Goal: Task Accomplishment & Management: Manage account settings

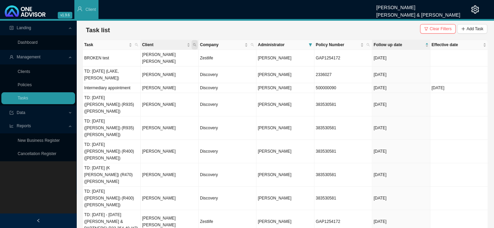
click at [193, 44] on icon "search" at bounding box center [194, 45] width 3 height 3
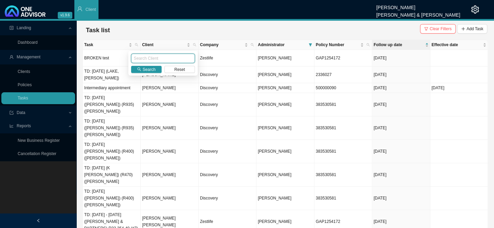
click at [169, 57] on input "text" at bounding box center [163, 59] width 64 height 10
type input "BROWN"
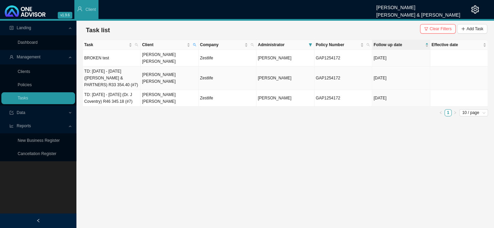
click at [162, 70] on td "[PERSON_NAME] [PERSON_NAME]" at bounding box center [170, 78] width 58 height 23
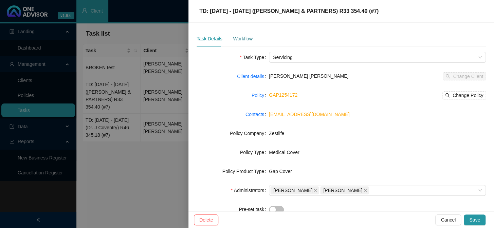
click at [241, 40] on div "Workflow" at bounding box center [242, 38] width 19 height 7
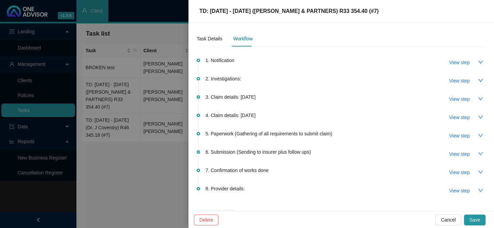
scroll to position [17, 0]
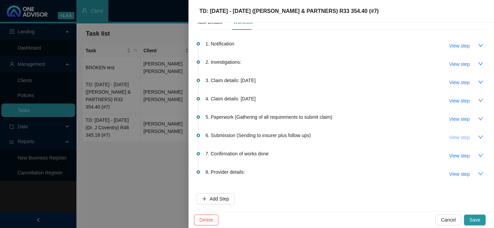
click at [260, 137] on span "View step" at bounding box center [460, 137] width 20 height 7
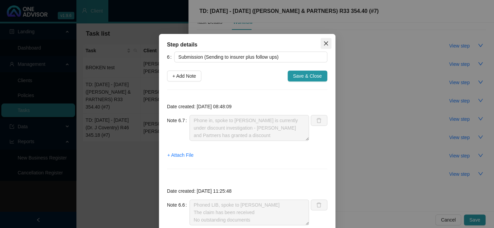
click at [260, 44] on icon "close" at bounding box center [326, 43] width 5 height 5
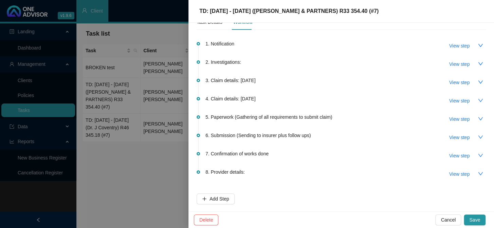
click at [127, 100] on div at bounding box center [247, 114] width 494 height 228
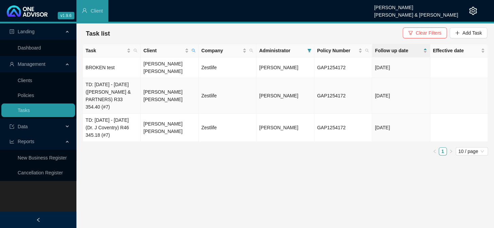
click at [148, 85] on td "[PERSON_NAME] [PERSON_NAME]" at bounding box center [170, 96] width 58 height 36
click at [128, 91] on td "TD: [DATE] - [DATE] ([PERSON_NAME] & PARTNERS) R33 354.40 (#7)" at bounding box center [112, 96] width 58 height 36
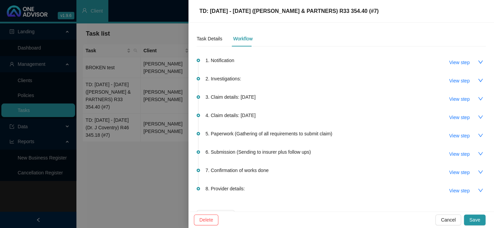
click at [162, 91] on div at bounding box center [247, 114] width 494 height 228
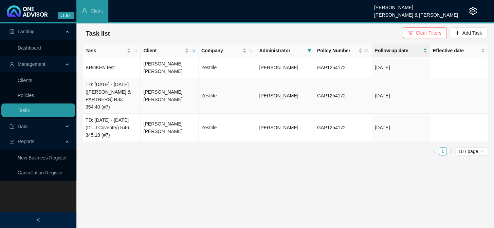
click at [162, 91] on td "[PERSON_NAME] [PERSON_NAME]" at bounding box center [170, 96] width 58 height 36
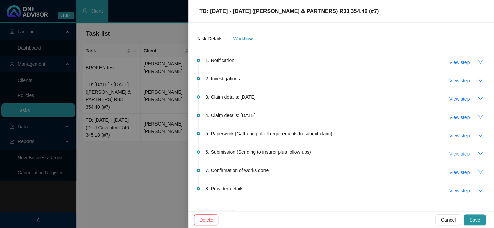
click at [260, 155] on span "View step" at bounding box center [460, 154] width 20 height 7
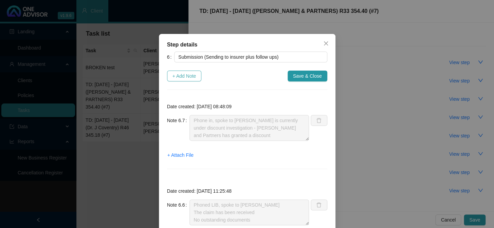
click at [173, 76] on span "+ Add Note" at bounding box center [185, 75] width 24 height 7
type textarea "Phone in, spoke to [PERSON_NAME] is currently under discount investigation - [P…"
type textarea "Phoned LIB, spoke to [PERSON_NAME] The claim has been received No outstanding d…"
type textarea "Emailed [PERSON_NAME] and let him know the hospital account has been submitted"
type textarea "Submitted hospital account to Zestlife"
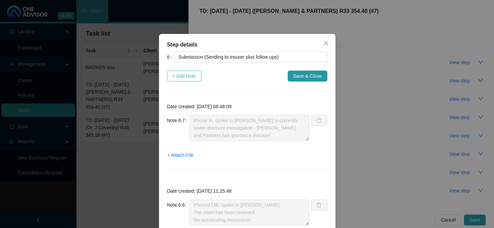
type textarea "Received the hospital account"
type textarea "Zestlife have requested the hospital account [PERSON_NAME] has requested the ac…"
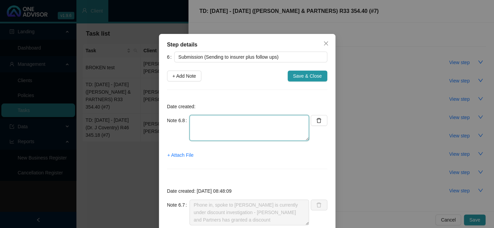
click at [202, 120] on textarea at bounding box center [250, 128] width 120 height 26
type textarea "p"
drag, startPoint x: 202, startPoint y: 120, endPoint x: 186, endPoint y: 119, distance: 16.3
click at [186, 119] on div "Note 6.8 p" at bounding box center [238, 128] width 142 height 26
click at [260, 42] on span "Close" at bounding box center [326, 43] width 11 height 5
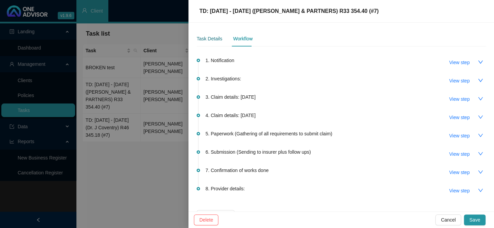
click at [210, 40] on div "Task Details" at bounding box center [209, 38] width 25 height 7
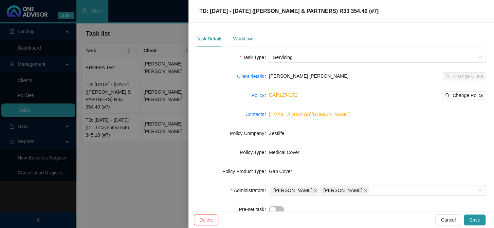
click at [241, 35] on div "Workflow" at bounding box center [242, 38] width 19 height 7
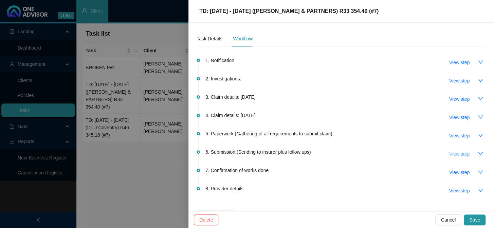
click at [260, 153] on span "View step" at bounding box center [460, 154] width 20 height 7
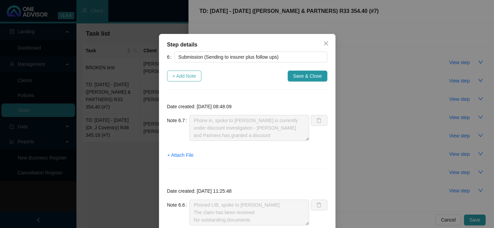
click at [179, 78] on span "+ Add Note" at bounding box center [185, 75] width 24 height 7
type textarea "Phone in, spoke to [PERSON_NAME] is currently under discount investigation - [P…"
type textarea "Phoned LIB, spoke to [PERSON_NAME] The claim has been received No outstanding d…"
type textarea "Emailed [PERSON_NAME] and let him know the hospital account has been submitted"
type textarea "Submitted hospital account to Zestlife"
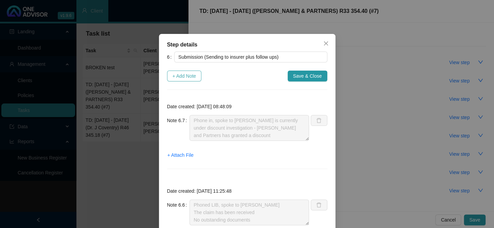
type textarea "Received the hospital account"
type textarea "Zestlife have requested the hospital account [PERSON_NAME] has requested the ac…"
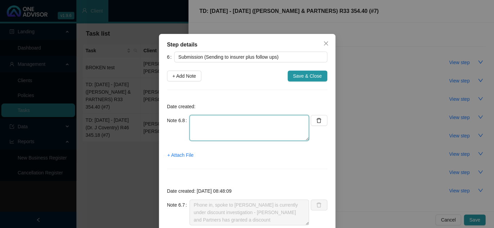
click at [196, 119] on textarea at bounding box center [250, 128] width 120 height 26
type textarea "p"
drag, startPoint x: 249, startPoint y: 129, endPoint x: 204, endPoint y: 127, distance: 44.9
click at [204, 127] on textarea "Phoned LIB, spoke to [PERSON_NAME] is with the assessor" at bounding box center [250, 128] width 120 height 26
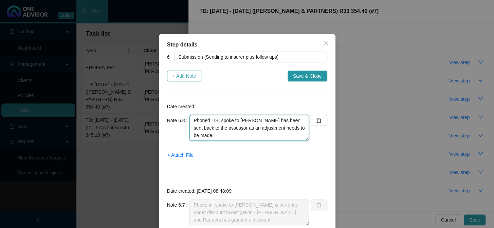
type textarea "Phoned LIB, spoke to [PERSON_NAME] has been sent back to the assessor as an adj…"
click at [177, 77] on span "+ Add Note" at bounding box center [185, 75] width 24 height 7
type textarea "Phoned LIB, spoke to [PERSON_NAME] has been sent back to the assessor as an adj…"
type textarea "Phone in, spoke to [PERSON_NAME] is currently under discount investigation - [P…"
type textarea "Phoned LIB, spoke to [PERSON_NAME] The claim has been received No outstanding d…"
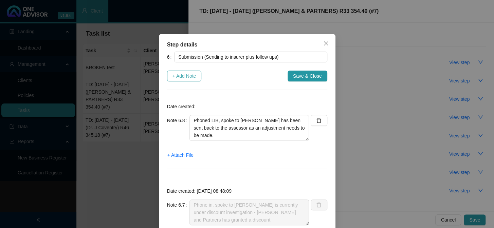
type textarea "Emailed [PERSON_NAME] and let him know the hospital account has been submitted"
type textarea "Submitted hospital account to Zestlife"
type textarea "Received the hospital account"
type textarea "Zestlife have requested the hospital account [PERSON_NAME] has requested the ac…"
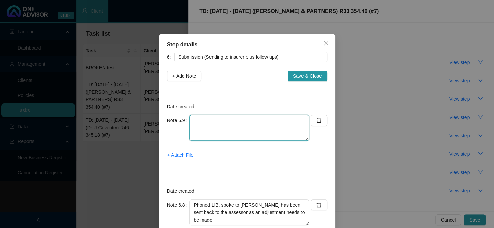
click at [194, 116] on textarea at bounding box center [250, 128] width 120 height 26
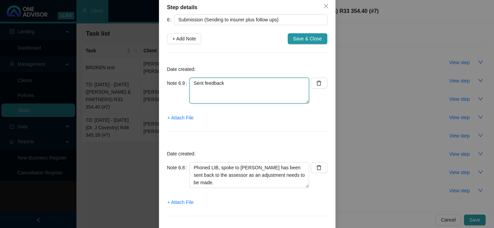
scroll to position [92, 0]
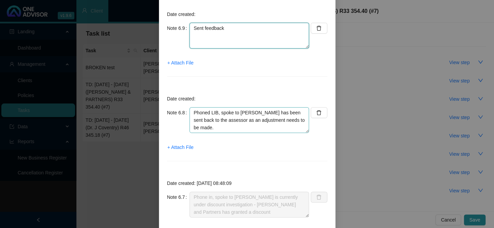
type textarea "Sent feedback"
click at [260, 129] on textarea "Phoned LIB, spoke to [PERSON_NAME] has been sent back to the assessor as an adj…" at bounding box center [250, 120] width 120 height 26
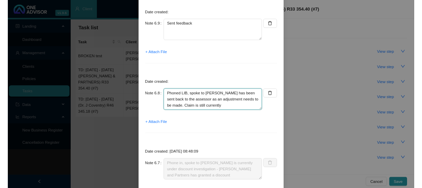
scroll to position [6, 0]
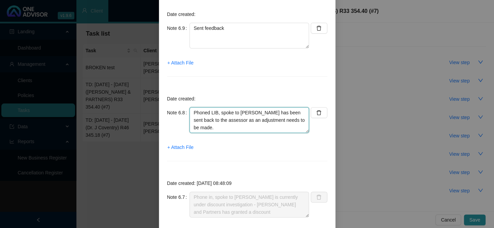
type textarea "Phoned LIB, spoke to [PERSON_NAME] has been sent back to the assessor as an adj…"
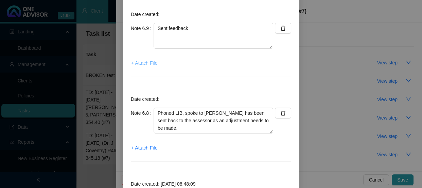
click at [143, 63] on span "+ Attach File" at bounding box center [144, 62] width 26 height 7
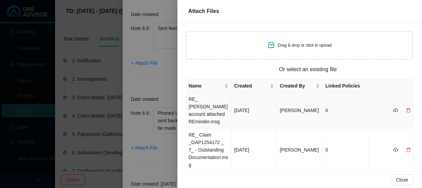
click at [221, 101] on td "RE_ [PERSON_NAME] account attached REminder.msg" at bounding box center [209, 110] width 46 height 36
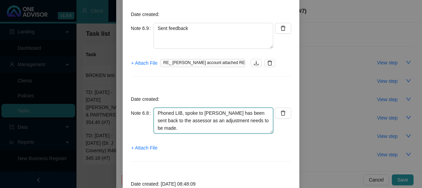
scroll to position [0, 0]
drag, startPoint x: 228, startPoint y: 125, endPoint x: 147, endPoint y: 100, distance: 84.3
click at [147, 100] on div "Date created: Note 6.8 Phoned LIB, spoke to [PERSON_NAME] has been sent back to…" at bounding box center [211, 129] width 160 height 79
click at [233, 112] on textarea "Phoned LIB, spoke to [PERSON_NAME] has been sent back to the assessor as an adj…" at bounding box center [214, 120] width 120 height 26
drag, startPoint x: 233, startPoint y: 112, endPoint x: 156, endPoint y: 111, distance: 77.2
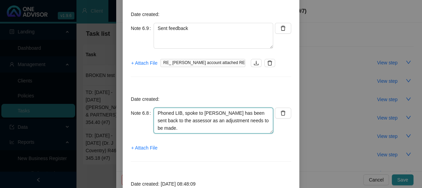
click at [156, 111] on textarea "Phoned LIB, spoke to [PERSON_NAME] has been sent back to the assessor as an adj…" at bounding box center [214, 120] width 120 height 26
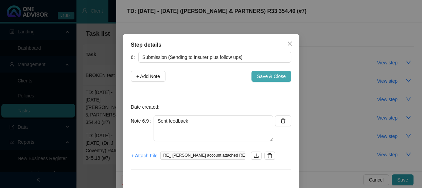
click at [260, 78] on span "Save & Close" at bounding box center [271, 75] width 29 height 7
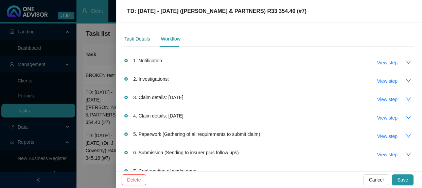
click at [136, 39] on div "Task Details" at bounding box center [136, 38] width 25 height 7
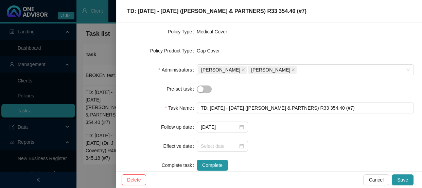
scroll to position [123, 0]
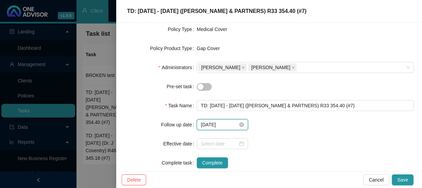
click at [232, 124] on input "[DATE]" at bounding box center [219, 124] width 37 height 7
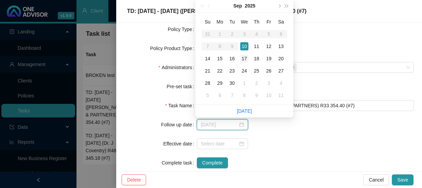
type input "[DATE]"
click at [243, 58] on div "17" at bounding box center [244, 58] width 8 height 8
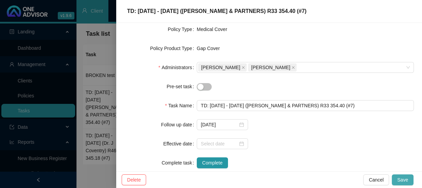
click at [260, 168] on button "Save" at bounding box center [403, 179] width 22 height 11
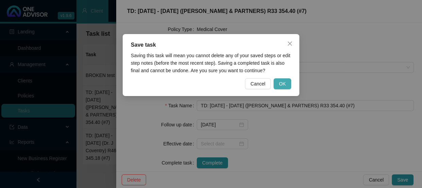
click at [260, 82] on button "OK" at bounding box center [283, 83] width 18 height 11
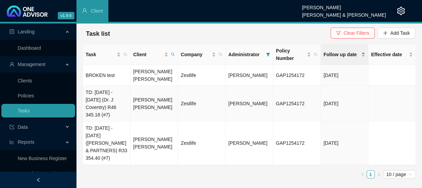
click at [156, 104] on td "[PERSON_NAME] [PERSON_NAME]" at bounding box center [155, 104] width 48 height 36
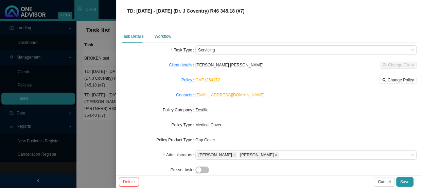
click at [161, 36] on div "Workflow" at bounding box center [163, 36] width 17 height 7
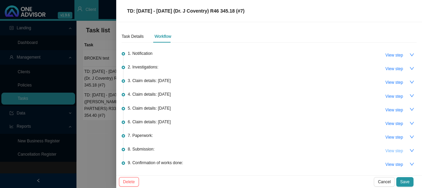
click at [260, 149] on span "View step" at bounding box center [394, 150] width 18 height 7
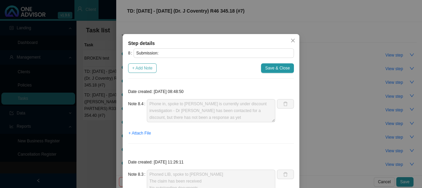
click at [143, 65] on span "+ Add Note" at bounding box center [142, 68] width 20 height 7
type textarea "Phone in, spoke to [PERSON_NAME] is currently under discount investigation - Dr…"
type textarea "Phoned LIB, spoke to [PERSON_NAME] The claim has been received No outstanding d…"
type textarea "Sent feedback to [PERSON_NAME]"
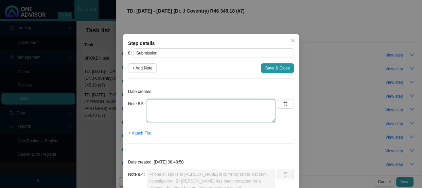
click at [181, 110] on textarea at bounding box center [211, 110] width 128 height 23
paste textarea "Phoned LIB, spoke to [PERSON_NAME]"
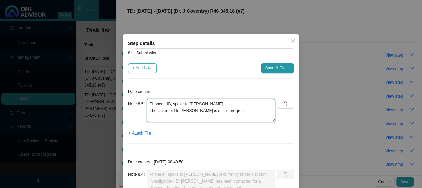
type textarea "Phoned LIB, spoke to [PERSON_NAME] The claim for Dr [PERSON_NAME] is still in p…"
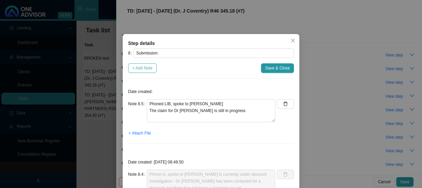
click at [143, 68] on span "+ Add Note" at bounding box center [142, 68] width 20 height 7
type textarea "Phoned LIB, spoke to [PERSON_NAME] The claim for Dr [PERSON_NAME] is still in p…"
type textarea "Phone in, spoke to [PERSON_NAME] is currently under discount investigation - Dr…"
type textarea "Phoned LIB, spoke to [PERSON_NAME] The claim has been received No outstanding d…"
type textarea "Sent feedback to [PERSON_NAME]"
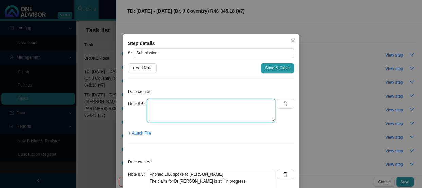
click at [168, 105] on textarea at bounding box center [211, 110] width 128 height 23
type textarea "Sent feedback to [PERSON_NAME]"
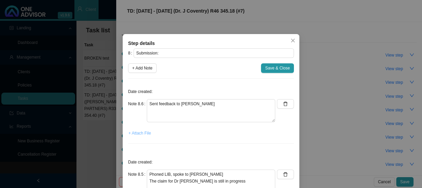
click at [139, 133] on span "+ Attach File" at bounding box center [139, 132] width 22 height 7
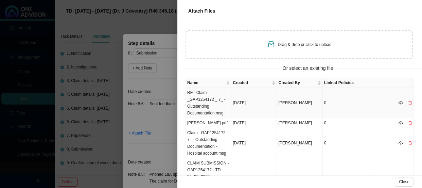
click at [207, 100] on td "RE_ Claim _GAP1254172 _ 7_ - Outstanding Documentation.msg" at bounding box center [209, 103] width 46 height 30
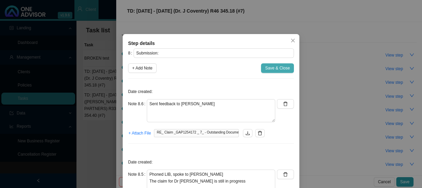
click at [260, 68] on span "Save & Close" at bounding box center [277, 68] width 25 height 7
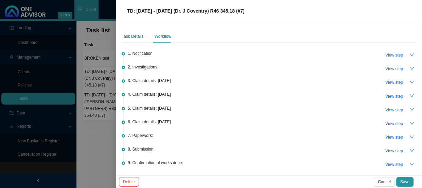
click at [126, 36] on div "Task Details" at bounding box center [133, 36] width 22 height 7
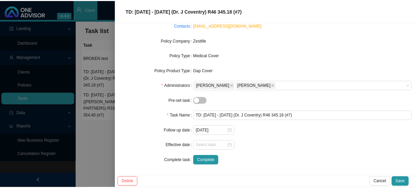
scroll to position [70, 0]
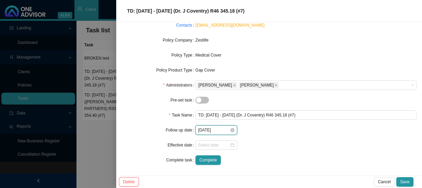
click at [226, 132] on input "[DATE]" at bounding box center [214, 129] width 32 height 7
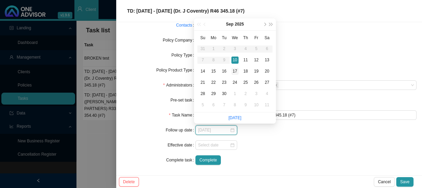
type input "[DATE]"
click at [234, 72] on div "17" at bounding box center [234, 71] width 7 height 7
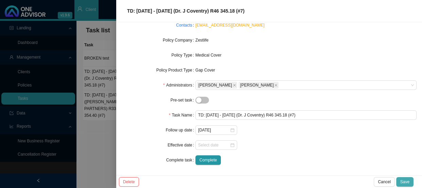
click at [260, 168] on span "Save" at bounding box center [404, 181] width 9 height 7
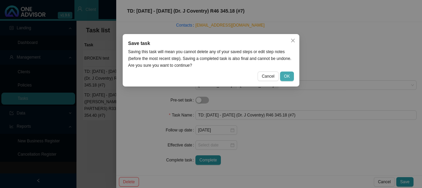
click at [260, 80] on button "OK" at bounding box center [287, 76] width 14 height 10
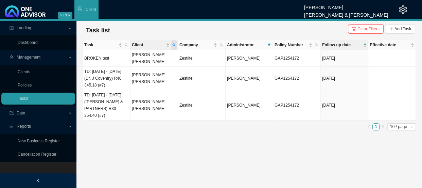
click at [172, 44] on icon "search" at bounding box center [173, 44] width 3 height 3
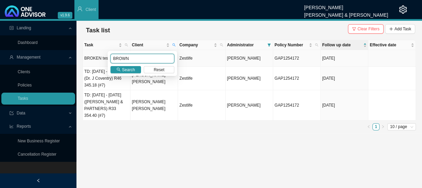
drag, startPoint x: 131, startPoint y: 59, endPoint x: 92, endPoint y: 59, distance: 38.7
click at [92, 59] on body "v1.9.6 [PERSON_NAME] [PERSON_NAME] & [PERSON_NAME] Client Landing Dashboard Man…" at bounding box center [211, 94] width 422 height 188
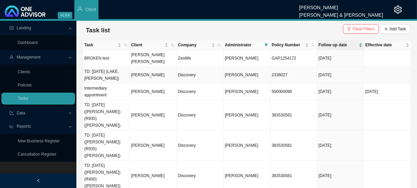
click at [260, 44] on span "Follow up date" at bounding box center [338, 44] width 39 height 7
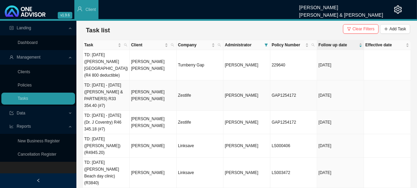
click at [260, 44] on span "Follow up date" at bounding box center [338, 44] width 39 height 7
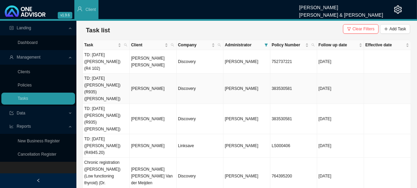
click at [260, 44] on span "Follow up date" at bounding box center [338, 44] width 39 height 7
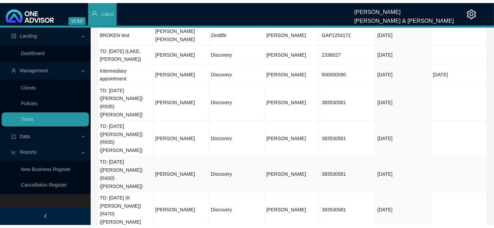
scroll to position [0, 0]
